Goal: Information Seeking & Learning: Learn about a topic

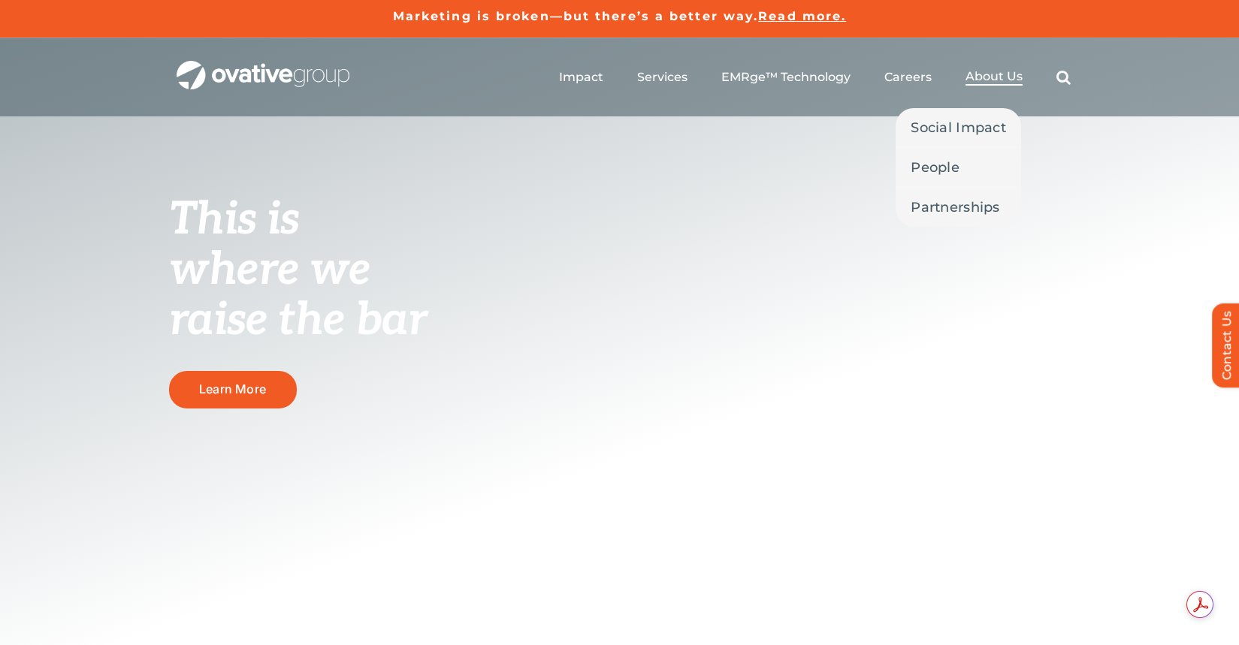
click at [987, 77] on span "About Us" at bounding box center [993, 76] width 57 height 15
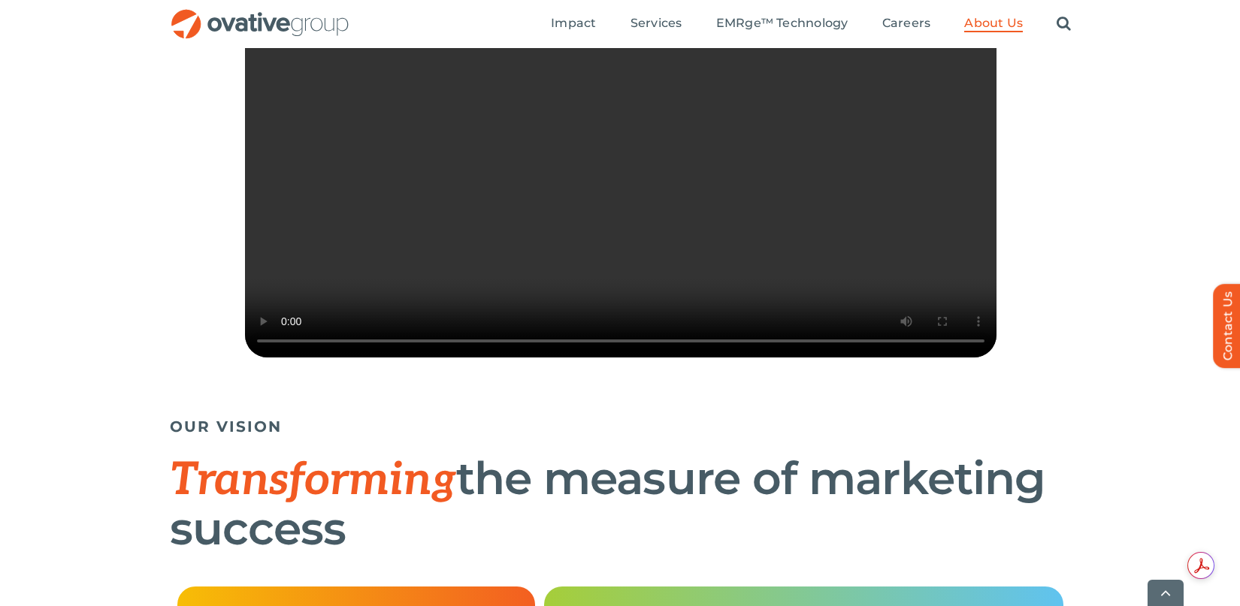
scroll to position [453, 0]
click at [210, 365] on div "Sorry, your browser doesn't support embedded videos." at bounding box center [620, 173] width 902 height 383
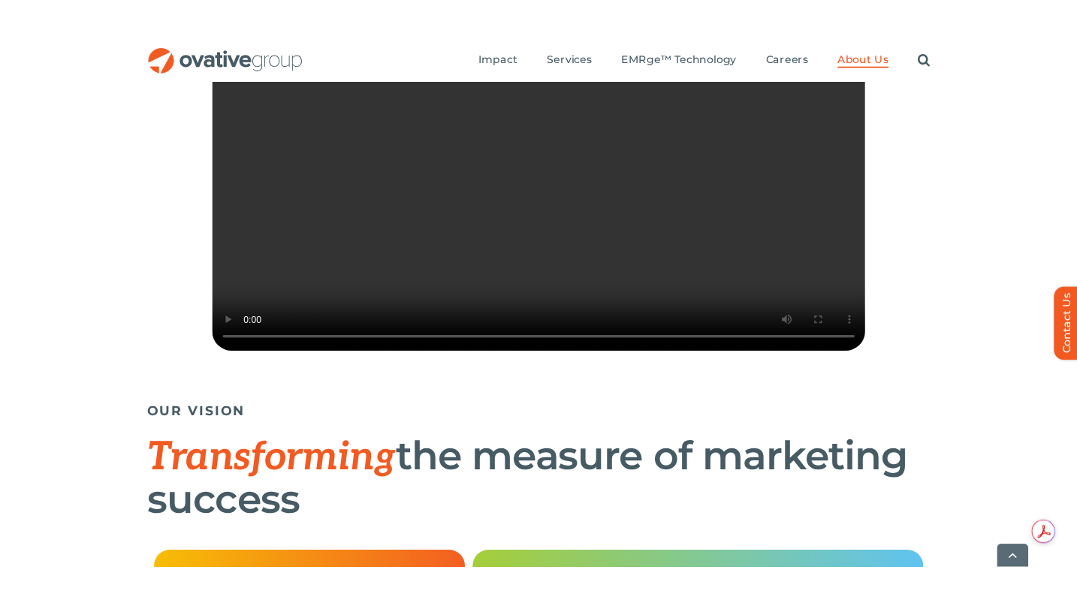
scroll to position [490, 0]
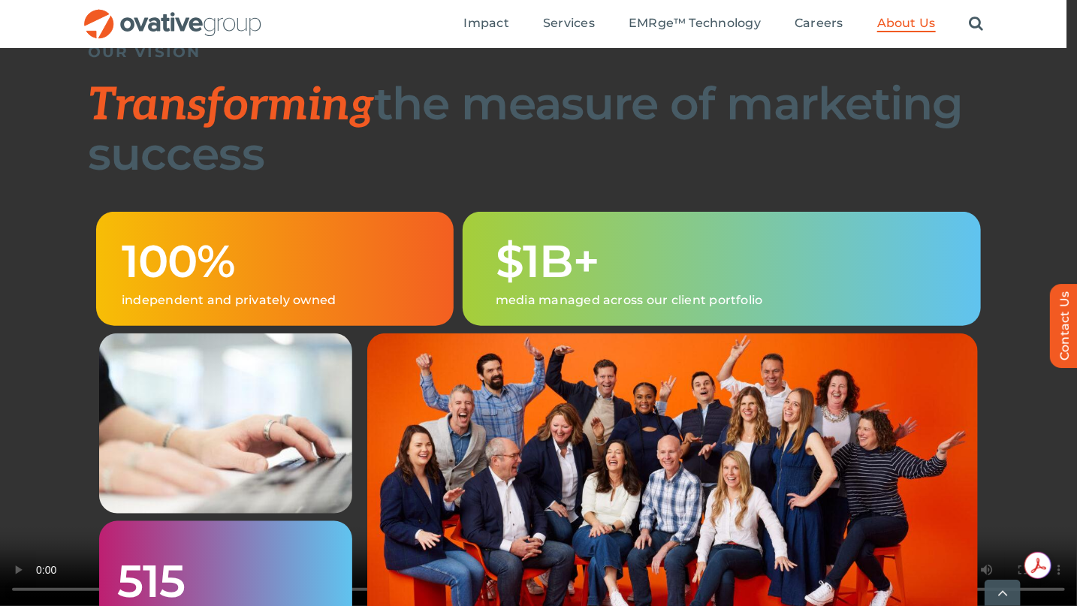
click at [523, 588] on video "Sorry, your browser doesn't support embedded videos." at bounding box center [538, 303] width 1077 height 606
click at [406, 570] on video "Sorry, your browser doesn't support embedded videos." at bounding box center [538, 303] width 1077 height 606
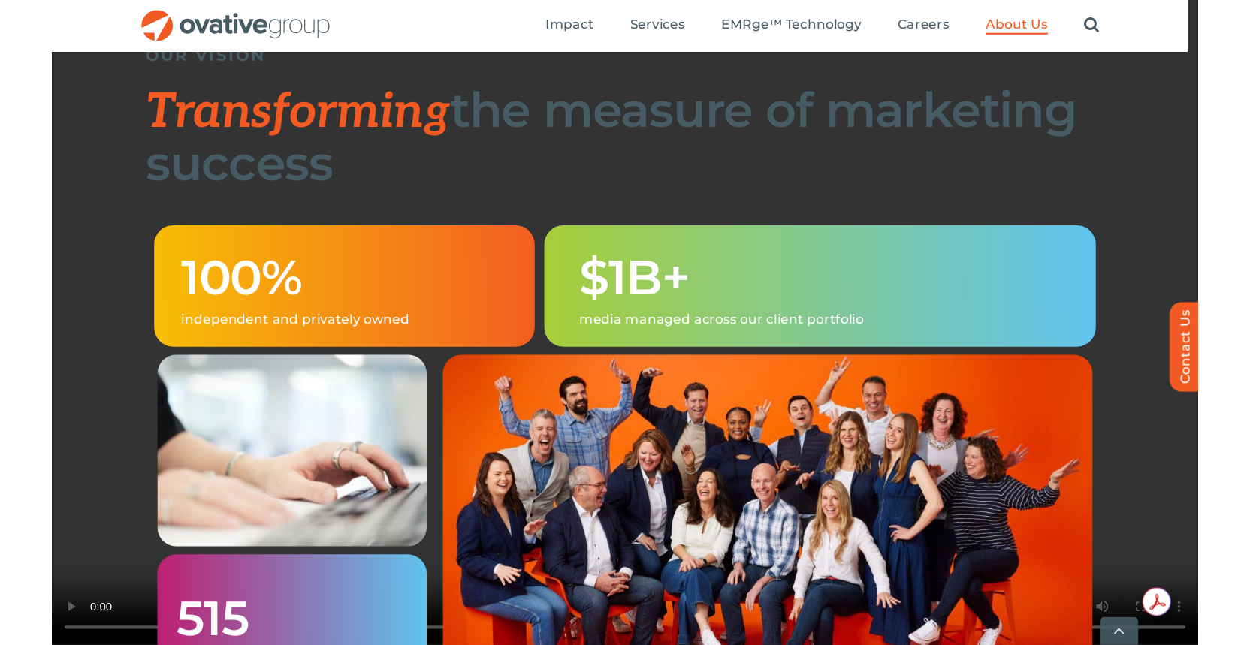
scroll to position [461, 0]
